Goal: Information Seeking & Learning: Learn about a topic

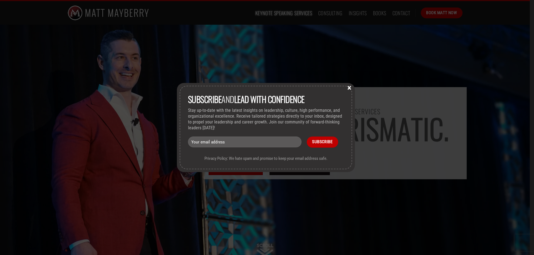
click at [349, 86] on button "×" at bounding box center [349, 87] width 8 height 5
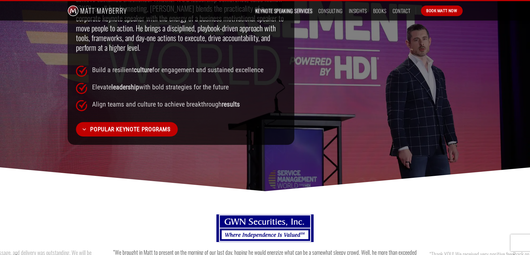
scroll to position [473, 0]
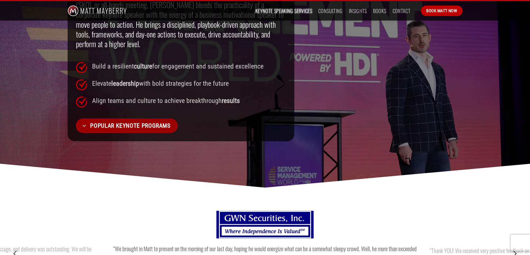
click at [108, 121] on span "Popular Keynote Programs" at bounding box center [130, 125] width 80 height 9
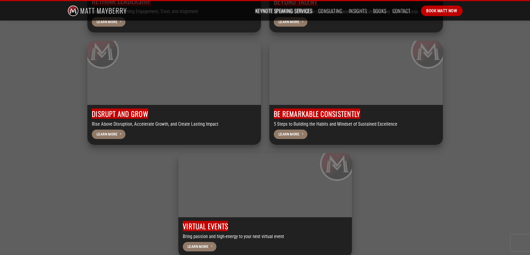
scroll to position [1629, 0]
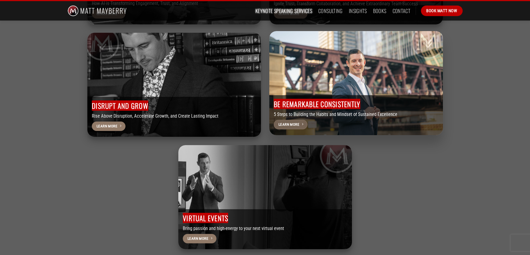
click at [287, 122] on span "Learn More" at bounding box center [288, 125] width 21 height 6
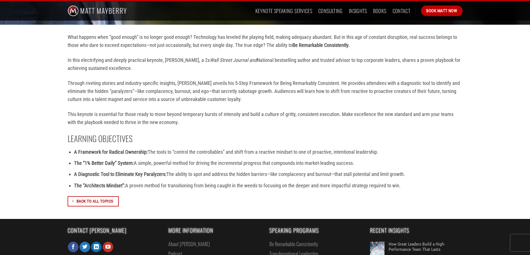
scroll to position [250, 0]
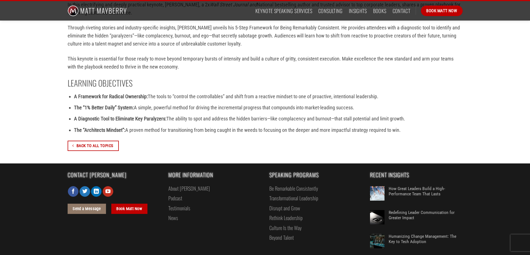
drag, startPoint x: 275, startPoint y: 128, endPoint x: 267, endPoint y: 116, distance: 14.6
click at [267, 116] on span "The ability to spot and address the hidden barriers—like complacency and burnou…" at bounding box center [285, 119] width 238 height 6
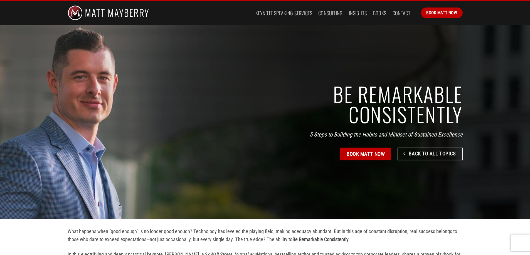
scroll to position [28, 0]
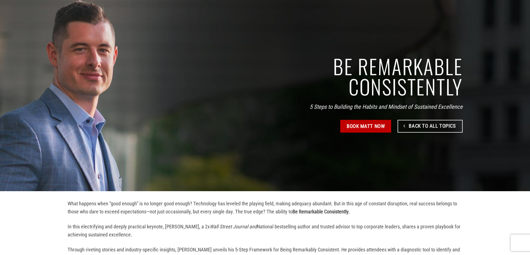
drag, startPoint x: 324, startPoint y: 79, endPoint x: 317, endPoint y: 76, distance: 7.4
click at [317, 76] on h1 "Be Remarkable Consistently" at bounding box center [347, 76] width 230 height 41
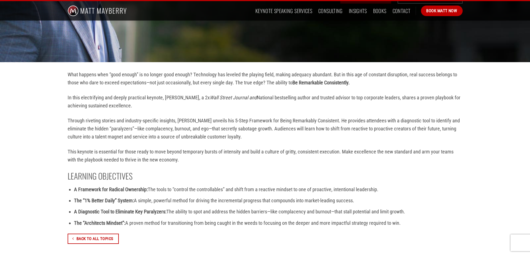
scroll to position [167, 0]
